Goal: Task Accomplishment & Management: Manage account settings

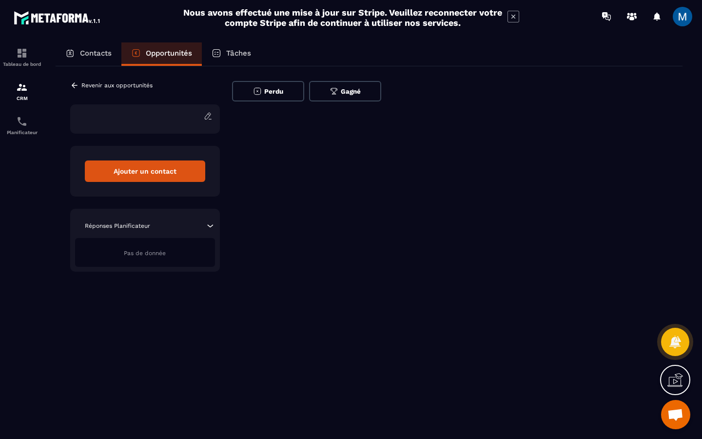
click at [77, 84] on icon at bounding box center [74, 85] width 9 height 9
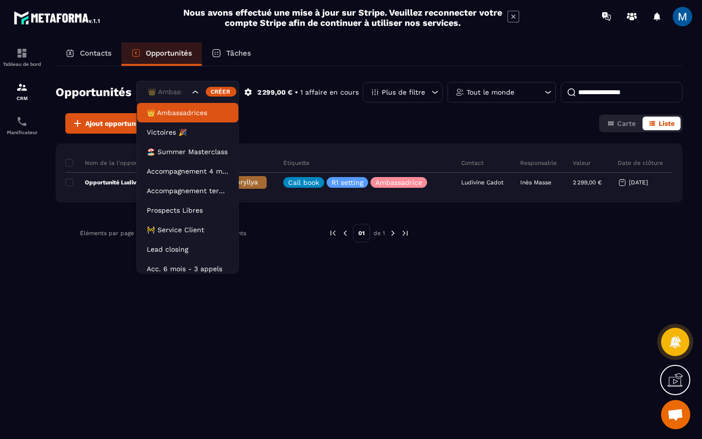
click at [193, 94] on icon "Search for option" at bounding box center [196, 92] width 10 height 10
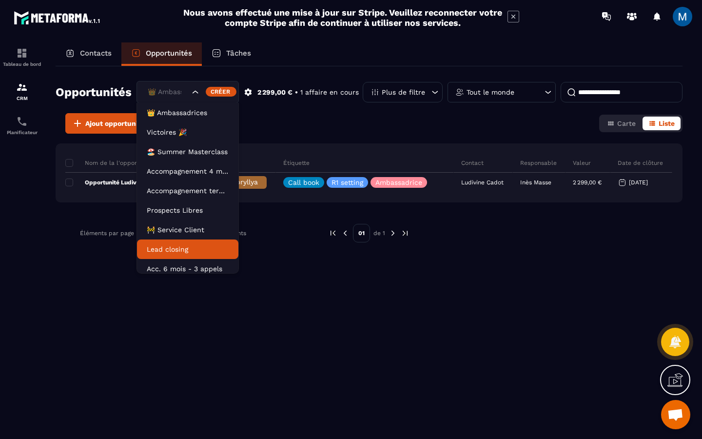
click at [204, 247] on p "Lead closing" at bounding box center [188, 249] width 82 height 10
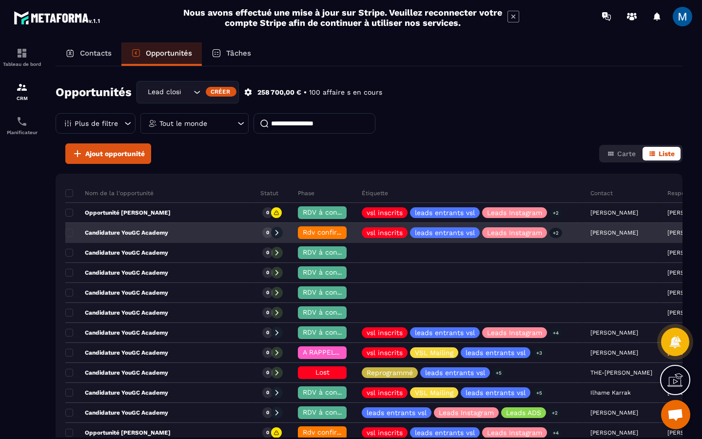
click at [185, 236] on div "Candidature YouGC Academy" at bounding box center [159, 232] width 188 height 19
